Goal: Task Accomplishment & Management: Manage account settings

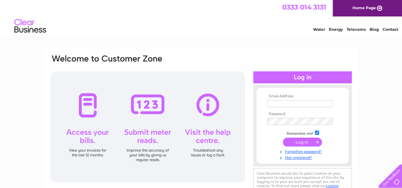
type input "accounts@money-station.co.uk"
click at [293, 144] on input "submit" at bounding box center [302, 142] width 39 height 9
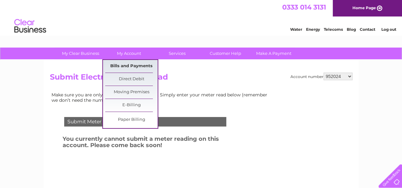
click at [131, 65] on link "Bills and Payments" at bounding box center [131, 66] width 52 height 13
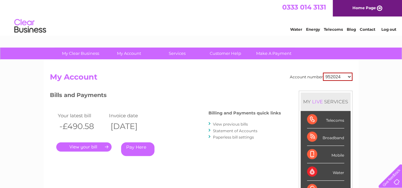
click at [339, 79] on select "952024 969717 30314510 30314513" at bounding box center [338, 77] width 30 height 8
select select "30314513"
click at [323, 73] on select "952024 969717 30314510 30314513" at bounding box center [338, 77] width 30 height 8
click at [339, 73] on select "952024 969717 30314510 30314513" at bounding box center [337, 77] width 29 height 8
select select "30314510"
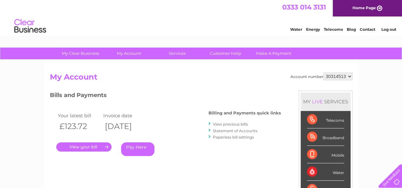
click at [323, 73] on select "952024 969717 30314510 30314513" at bounding box center [337, 77] width 29 height 8
click at [95, 145] on link "." at bounding box center [83, 147] width 55 height 9
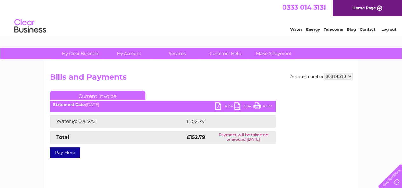
click at [225, 108] on link "PDF" at bounding box center [224, 107] width 19 height 9
